Goal: Find contact information: Find contact information

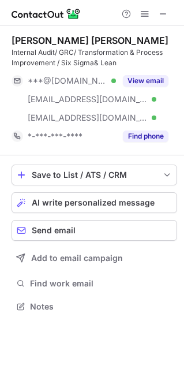
scroll to position [298, 184]
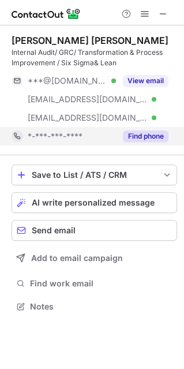
click at [159, 138] on button "Find phone" at bounding box center [146, 137] width 46 height 12
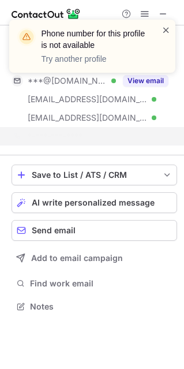
click at [165, 30] on span at bounding box center [166, 30] width 9 height 12
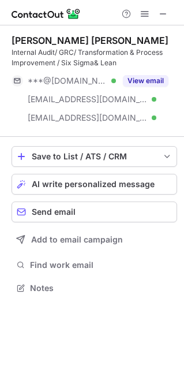
scroll to position [280, 184]
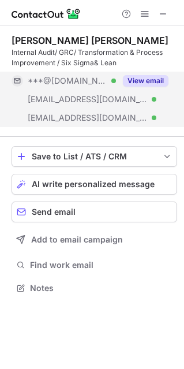
click at [139, 83] on button "View email" at bounding box center [146, 81] width 46 height 12
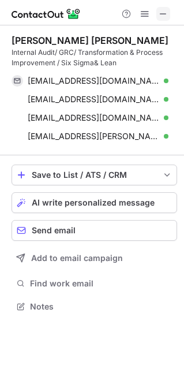
click at [167, 13] on span at bounding box center [163, 13] width 9 height 9
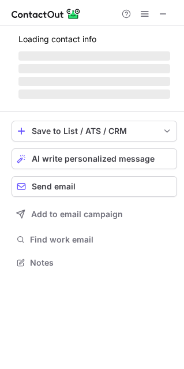
scroll to position [261, 184]
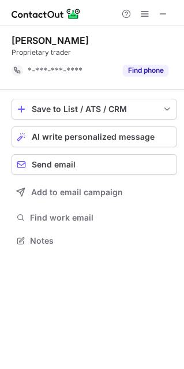
scroll to position [232, 184]
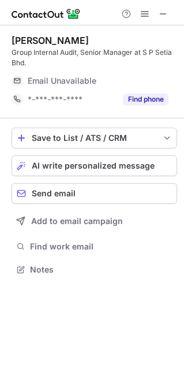
scroll to position [261, 184]
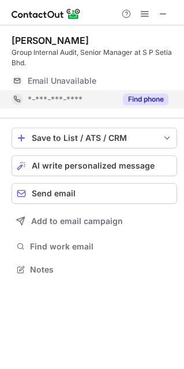
click at [153, 95] on button "Find phone" at bounding box center [146, 100] width 46 height 12
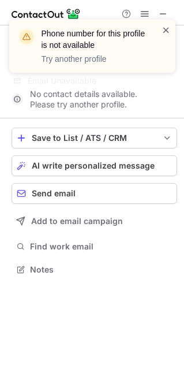
click at [168, 29] on span at bounding box center [166, 30] width 9 height 12
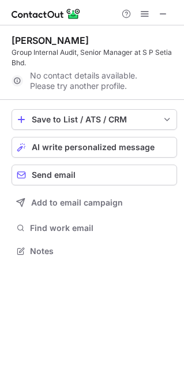
scroll to position [243, 184]
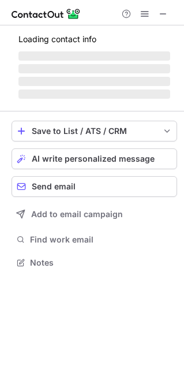
scroll to position [6, 6]
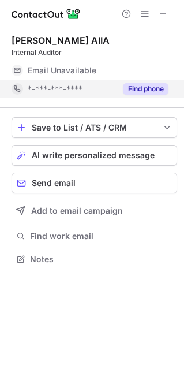
click at [135, 88] on button "Find phone" at bounding box center [146, 89] width 46 height 12
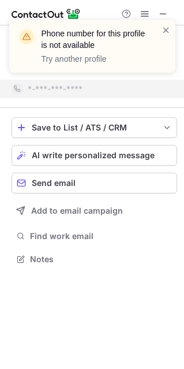
scroll to position [232, 184]
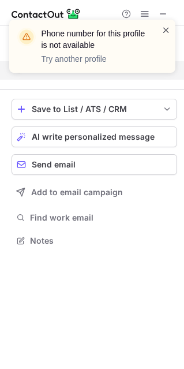
click at [167, 29] on span at bounding box center [166, 30] width 9 height 12
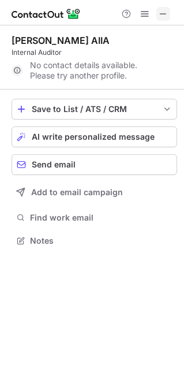
click at [158, 12] on button at bounding box center [164, 14] width 14 height 14
